Goal: Navigation & Orientation: Understand site structure

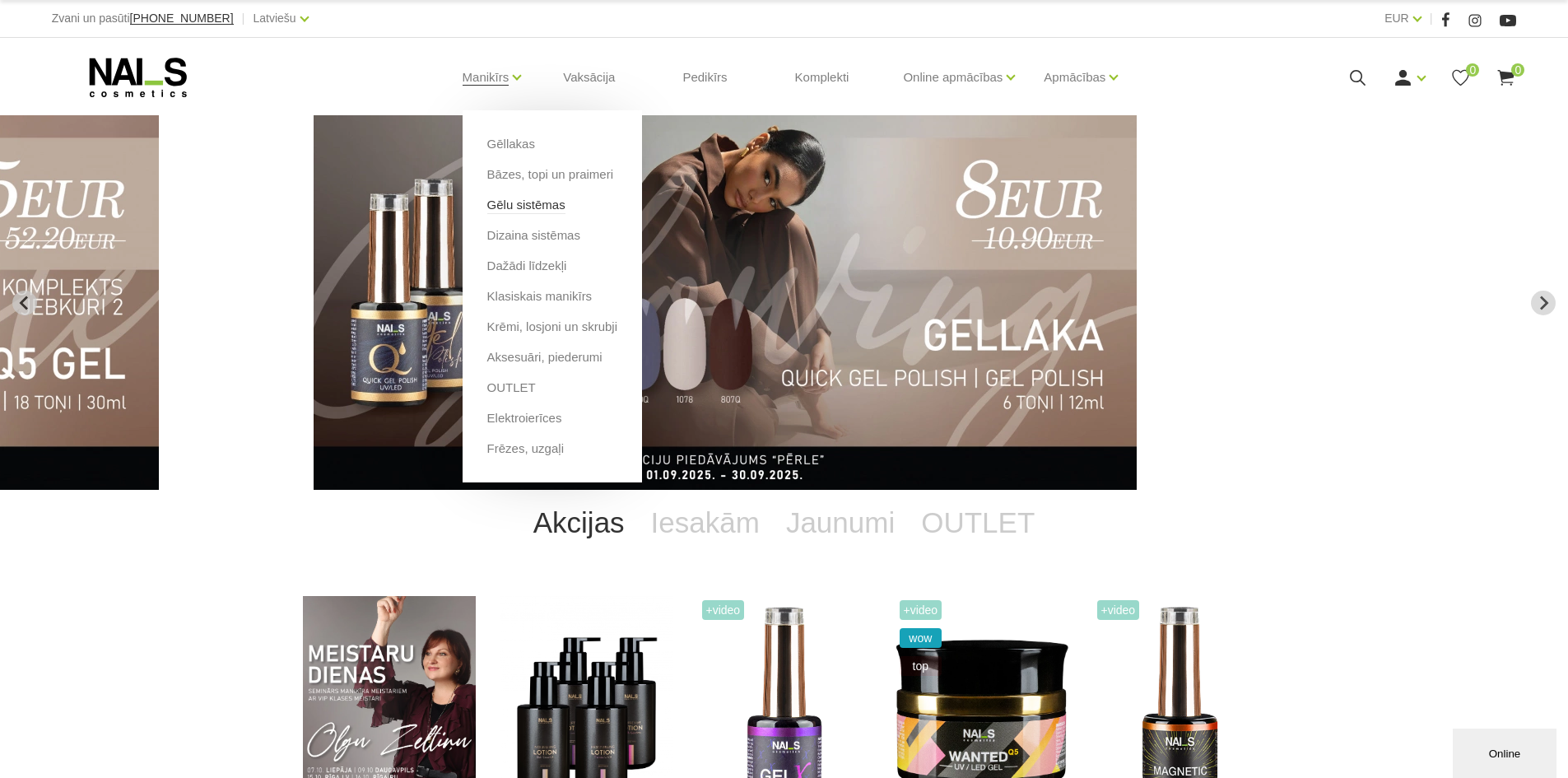
click at [505, 210] on link "Gēlu sistēmas" at bounding box center [527, 206] width 78 height 19
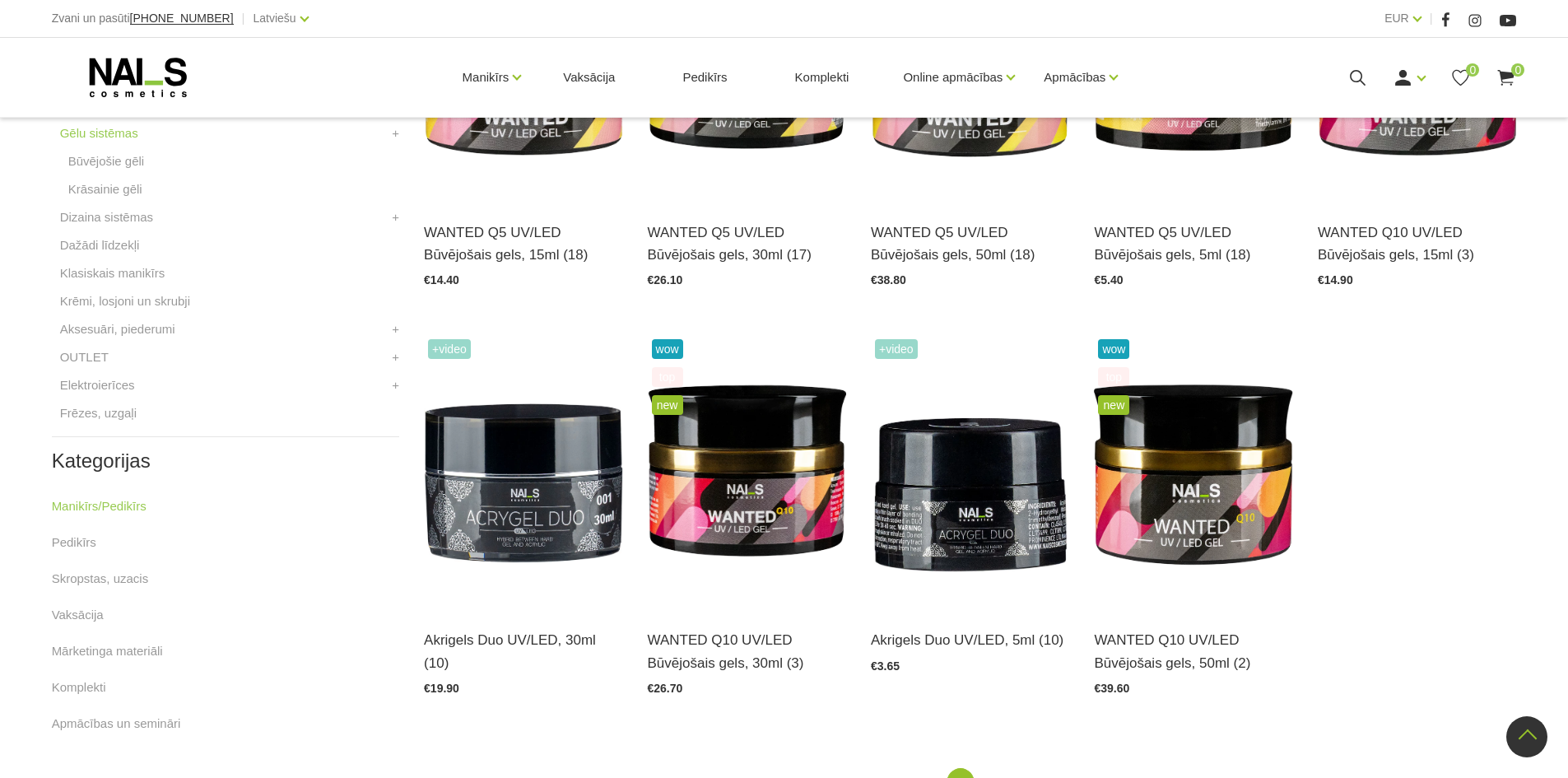
scroll to position [495, 0]
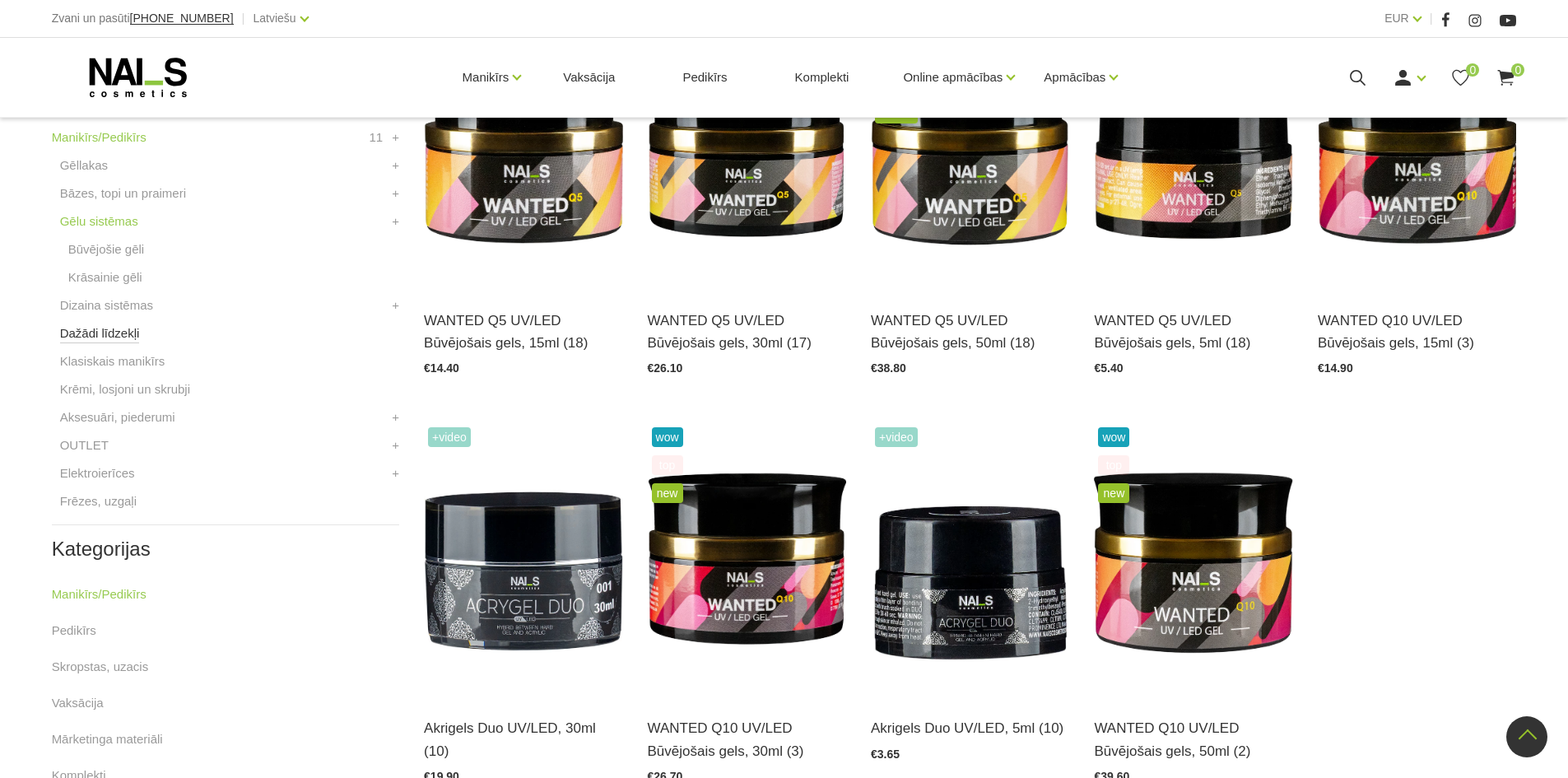
click at [71, 337] on link "Dažādi līdzekļi" at bounding box center [100, 333] width 80 height 19
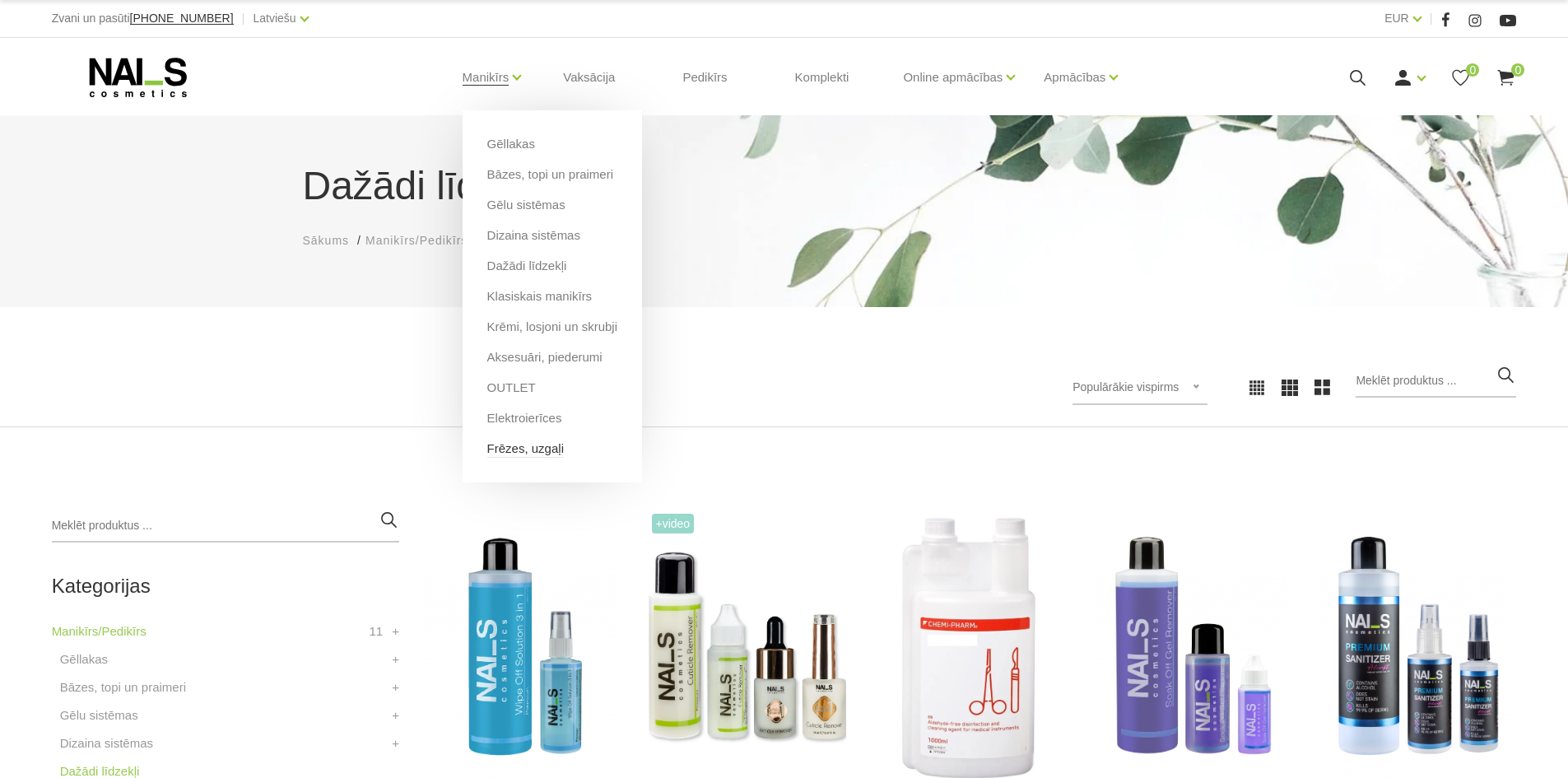
click at [519, 452] on link "Frēzes, uzgaļi" at bounding box center [526, 449] width 77 height 19
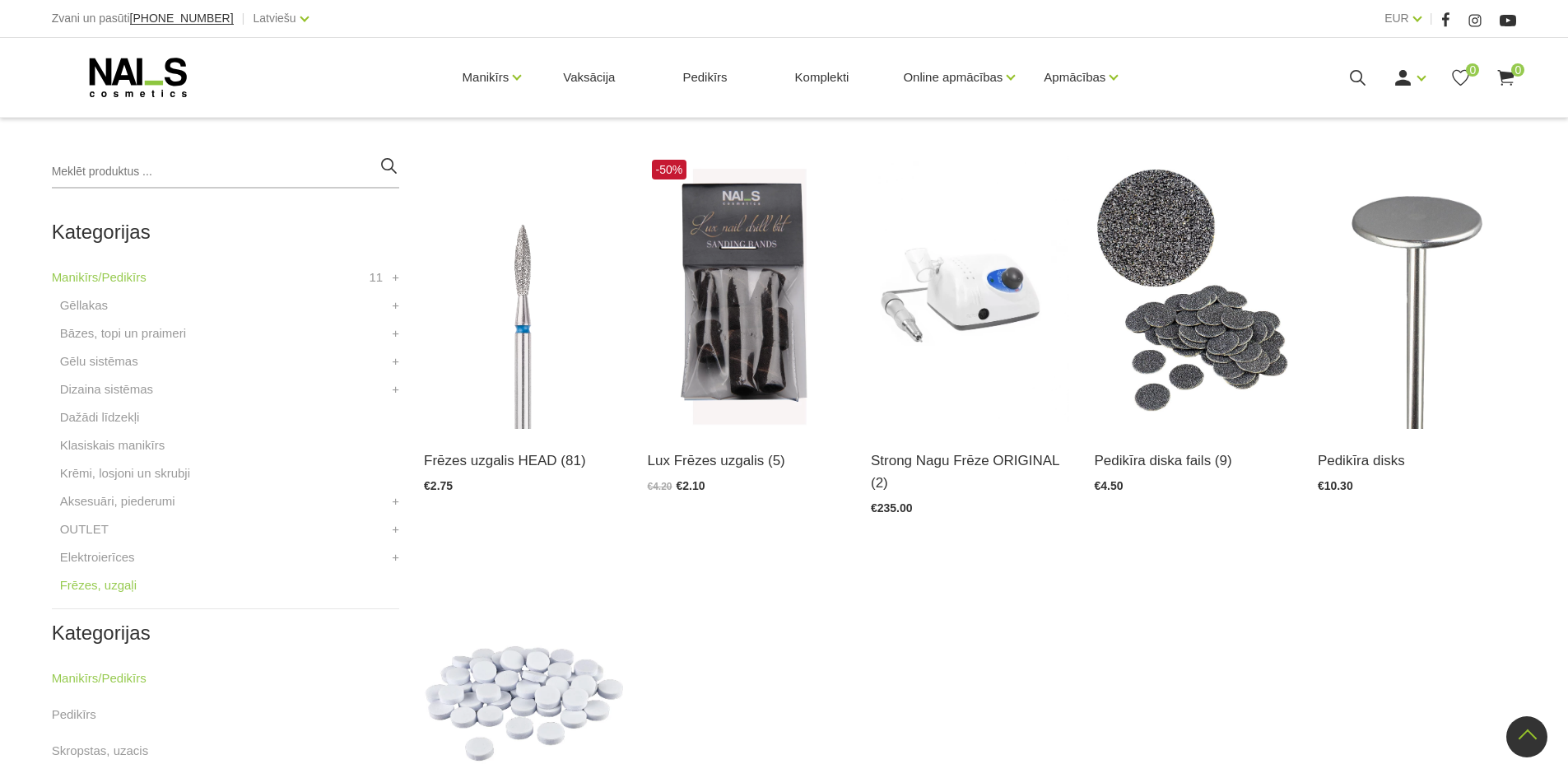
scroll to position [330, 0]
